Goal: Find contact information: Obtain details needed to contact an individual or organization

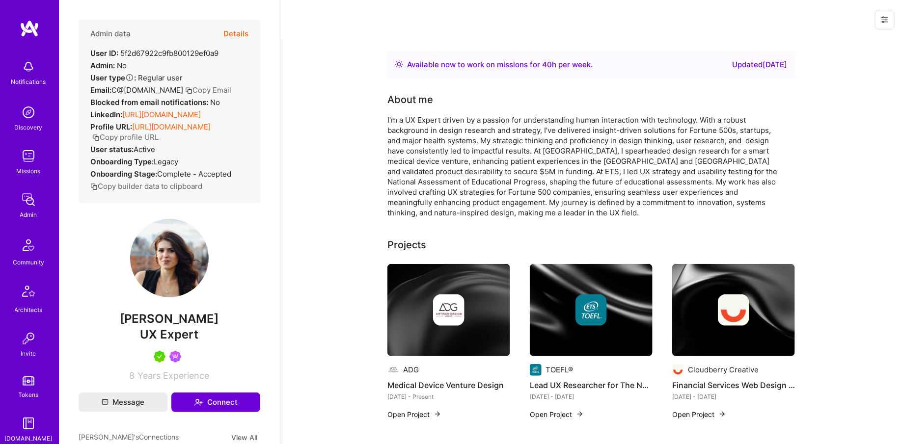
click at [30, 205] on img at bounding box center [29, 200] width 20 height 20
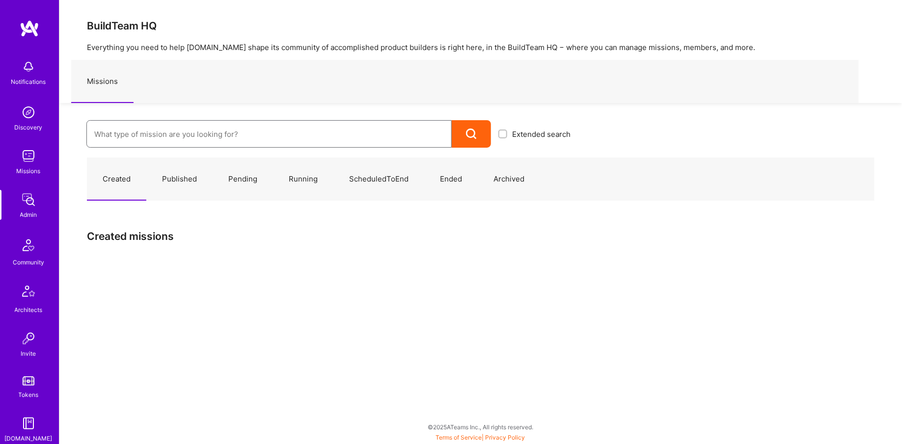
click at [130, 138] on input at bounding box center [268, 134] width 349 height 25
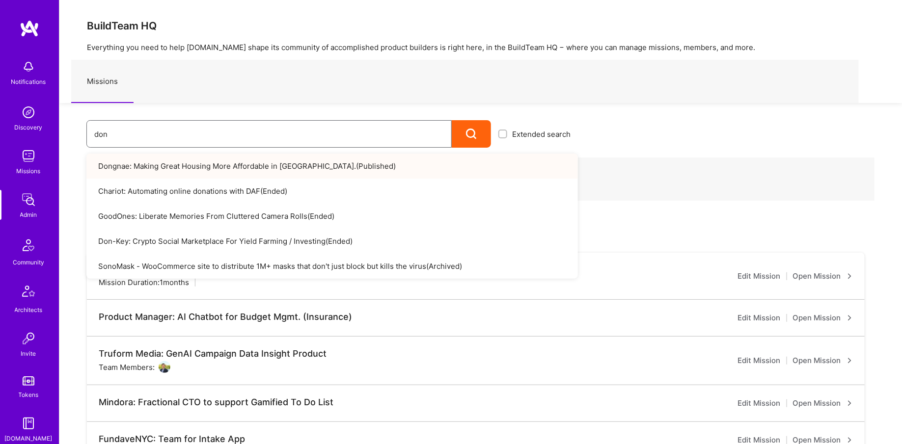
scroll to position [182, 0]
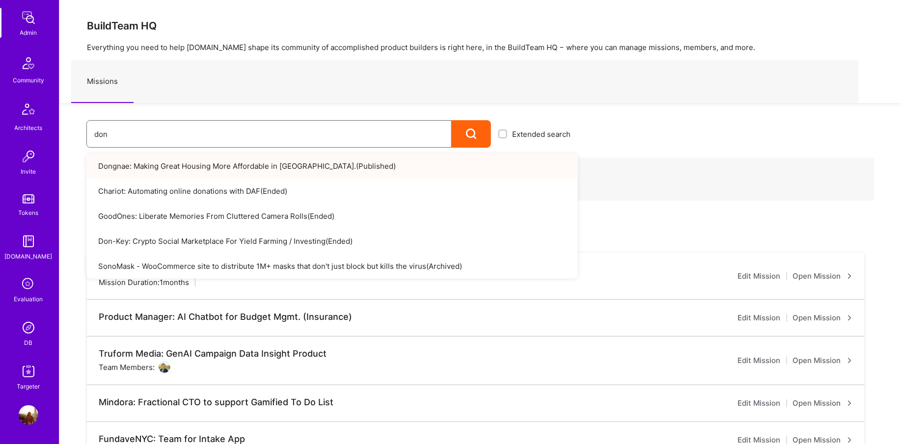
type input "don"
click at [35, 373] on img at bounding box center [29, 372] width 20 height 20
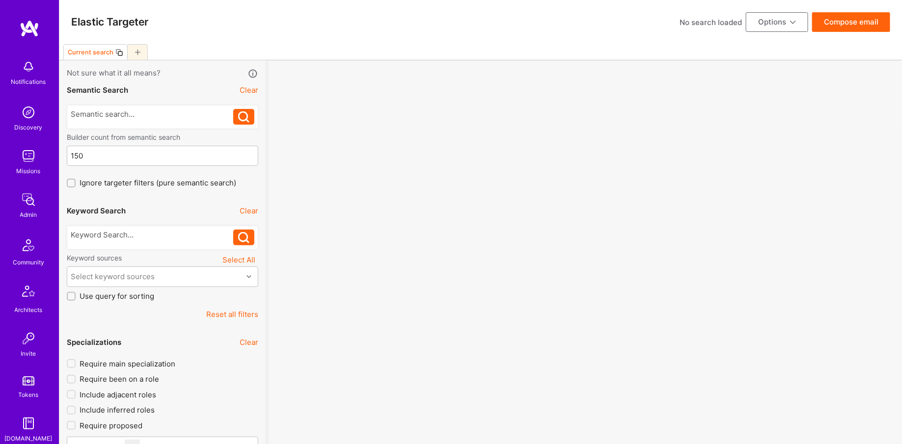
scroll to position [182, 0]
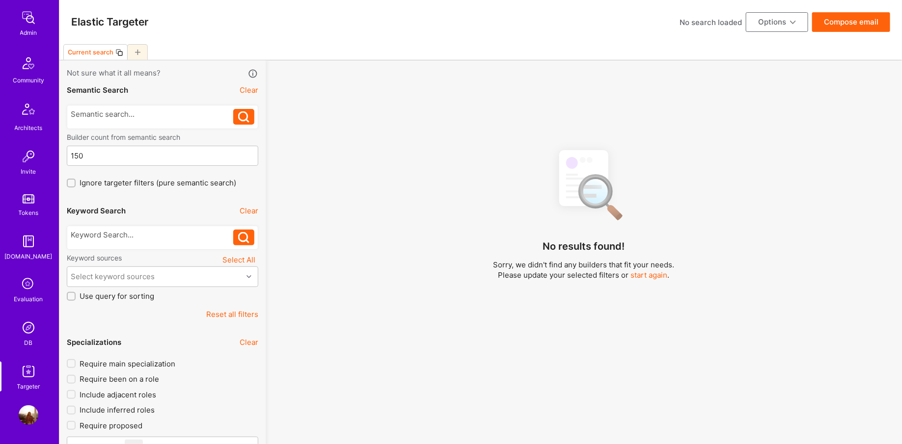
click at [28, 327] on img at bounding box center [29, 328] width 20 height 20
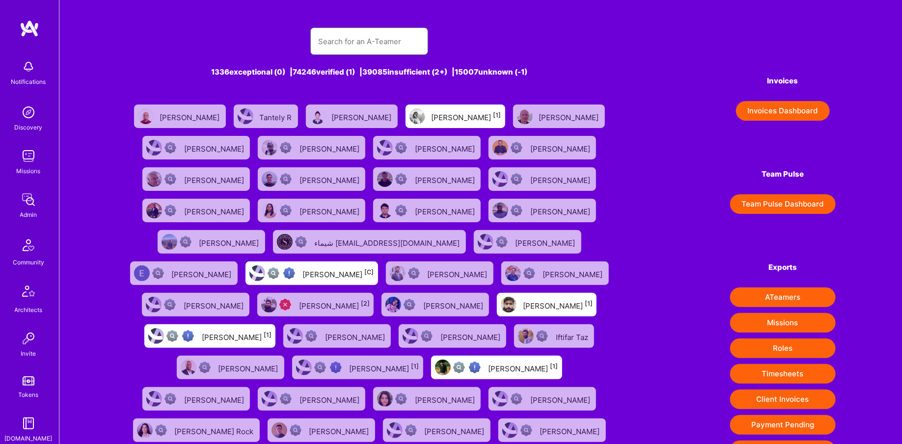
click at [358, 32] on input "text" at bounding box center [369, 41] width 102 height 25
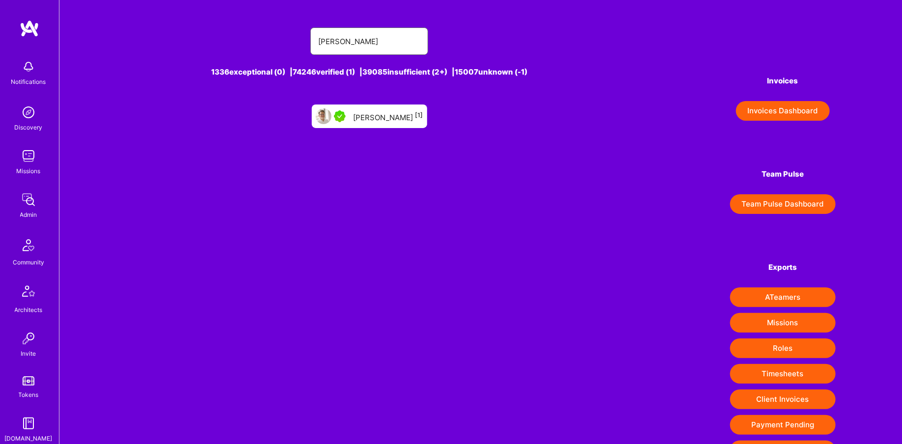
type input "[PERSON_NAME]"
click at [383, 114] on div "[PERSON_NAME] [1]" at bounding box center [388, 116] width 70 height 13
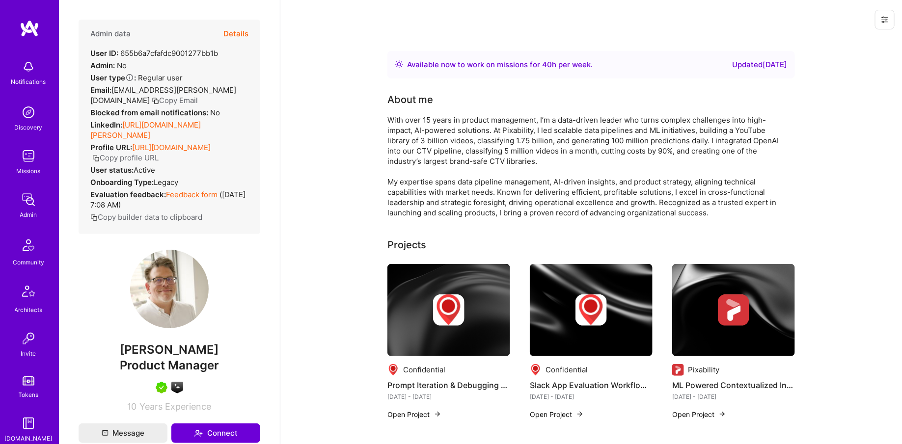
click at [150, 157] on button "Copy profile URL" at bounding box center [125, 158] width 66 height 10
click at [152, 100] on button "Copy Email" at bounding box center [175, 100] width 46 height 10
